Goal: Task Accomplishment & Management: Manage account settings

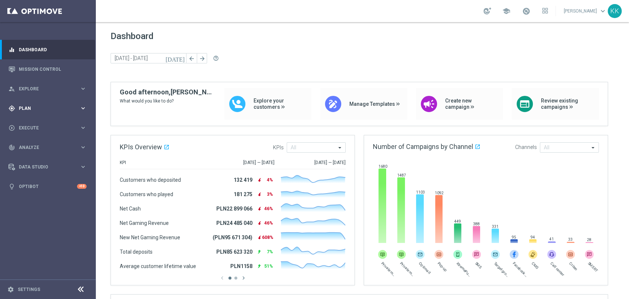
click at [60, 103] on div "gps_fixed Plan keyboard_arrow_right" at bounding box center [47, 108] width 95 height 20
click at [28, 119] on div "Target Groups" at bounding box center [57, 123] width 76 height 11
drag, startPoint x: 34, startPoint y: 125, endPoint x: 39, endPoint y: 125, distance: 4.8
click at [34, 125] on link "Target Groups" at bounding box center [47, 123] width 57 height 6
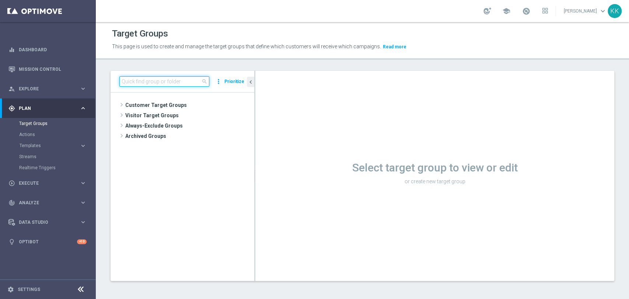
click at [203, 76] on input at bounding box center [164, 81] width 90 height 10
